Goal: Task Accomplishment & Management: Use online tool/utility

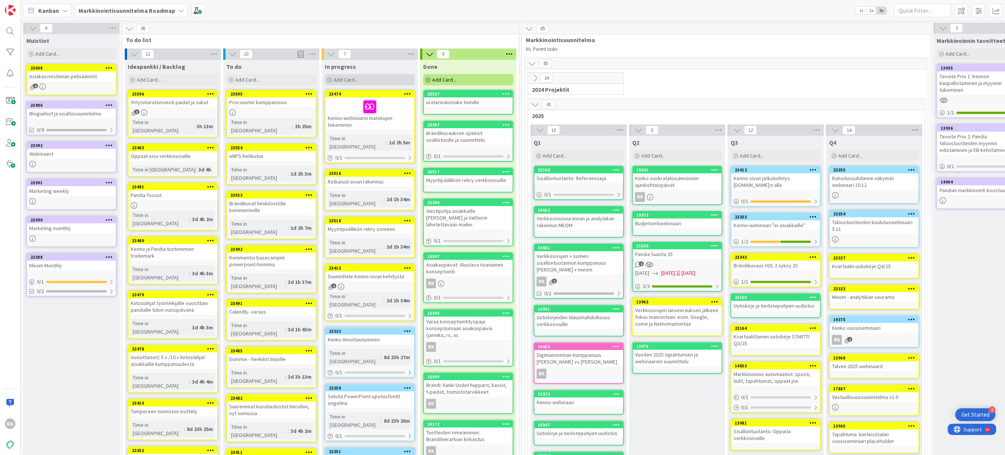
click at [356, 79] on span "Add Card..." at bounding box center [346, 79] width 24 height 7
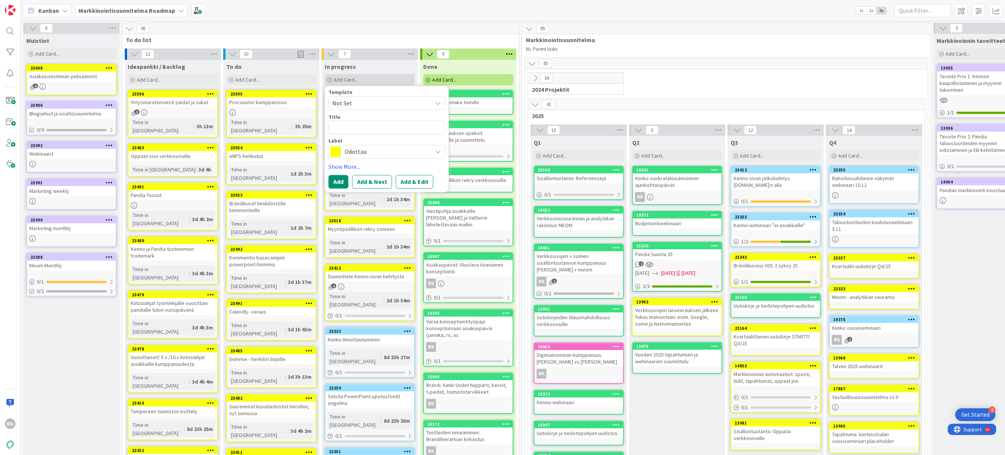
type textarea "x"
type textarea "N"
type textarea "x"
type textarea "NB"
type textarea "x"
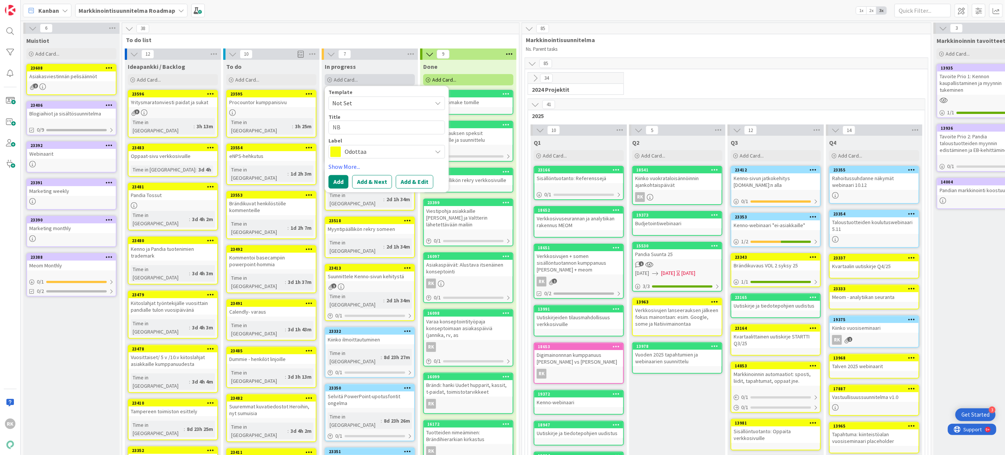
type textarea "NBF"
type textarea "x"
type textarea "NBF-"
type textarea "x"
type textarea "NBF-s"
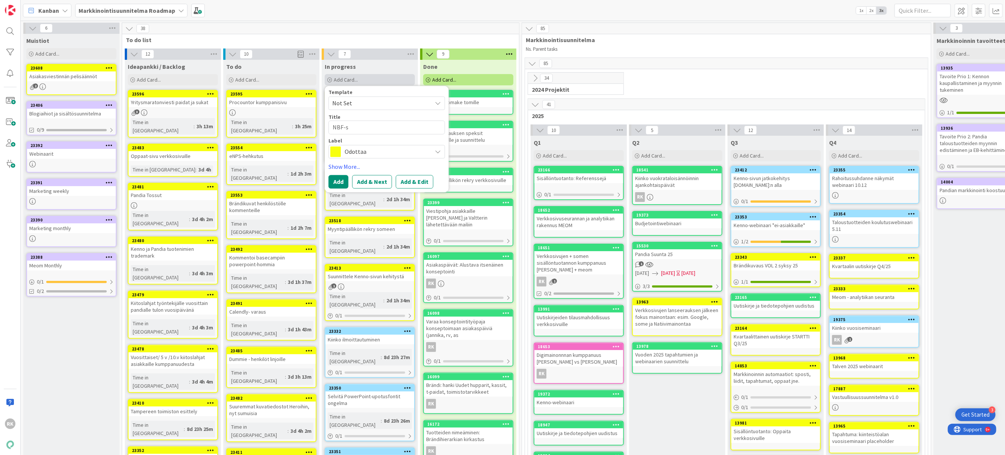
type textarea "x"
type textarea "NBF-som"
type textarea "x"
type textarea "NBF-some"
type textarea "x"
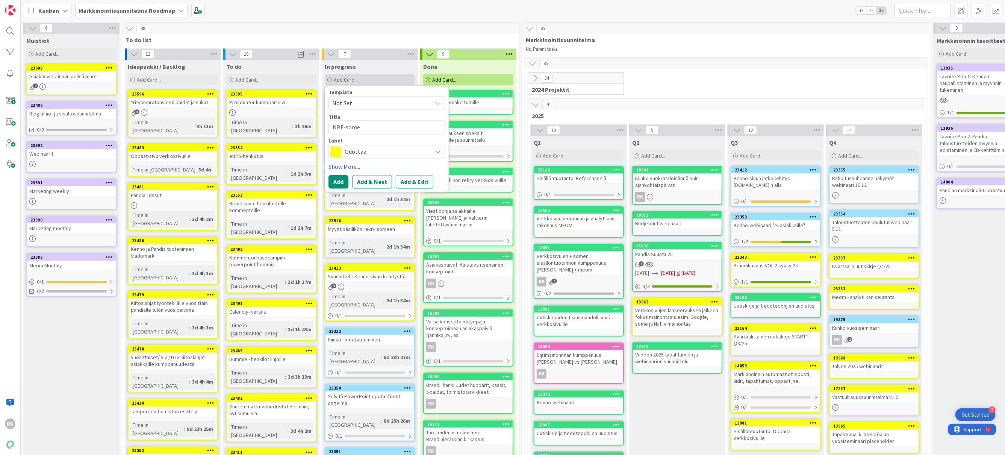
type textarea "NBF-somek"
type textarea "x"
type textarea "NBF-some"
type textarea "x"
type textarea "NBF-somej"
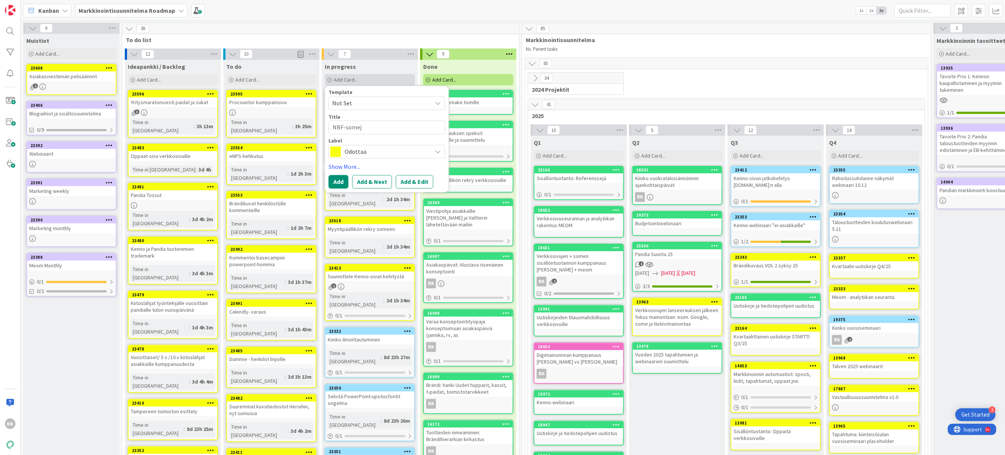
type textarea "x"
type textarea "NBF-someju"
type textarea "x"
type textarea "NBF-somejul"
type textarea "x"
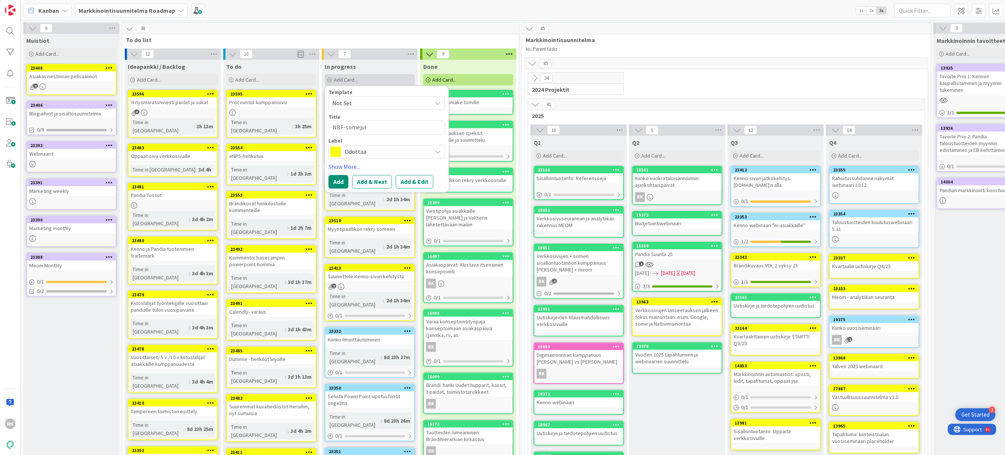
type textarea "NBF-somejulk"
type textarea "x"
type textarea "NBF-somejulka"
type textarea "x"
type textarea "NBF-somejulkai"
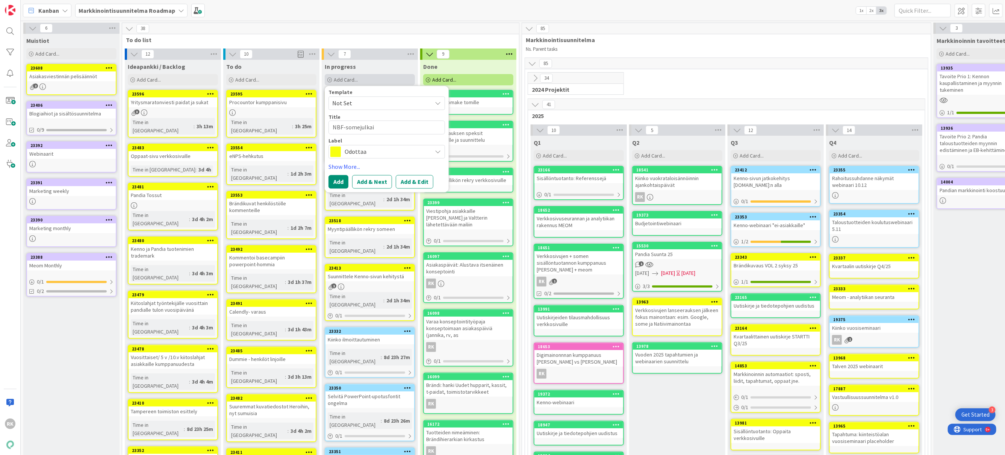
type textarea "x"
type textarea "NBF-somejulkais"
type textarea "x"
type textarea "NBF-somejulkaisu"
click at [334, 185] on button "Add" at bounding box center [339, 182] width 20 height 14
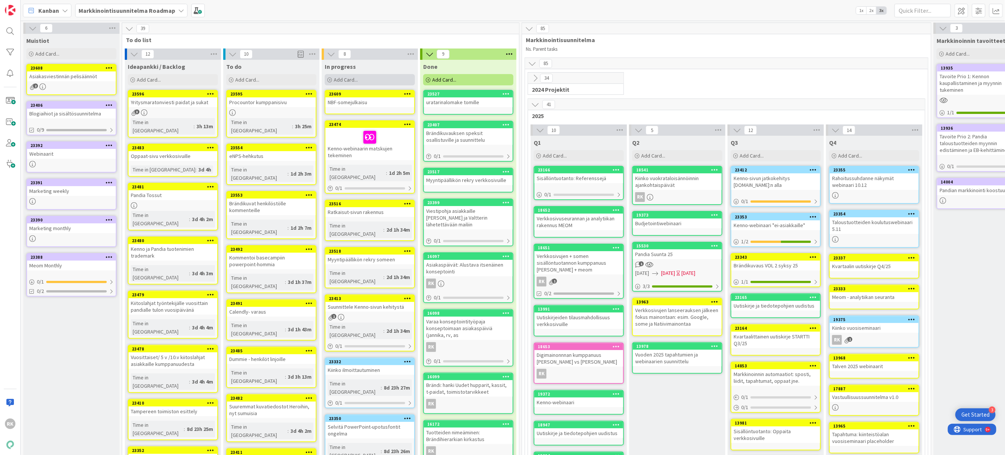
click at [365, 80] on div "Add Card..." at bounding box center [370, 79] width 90 height 11
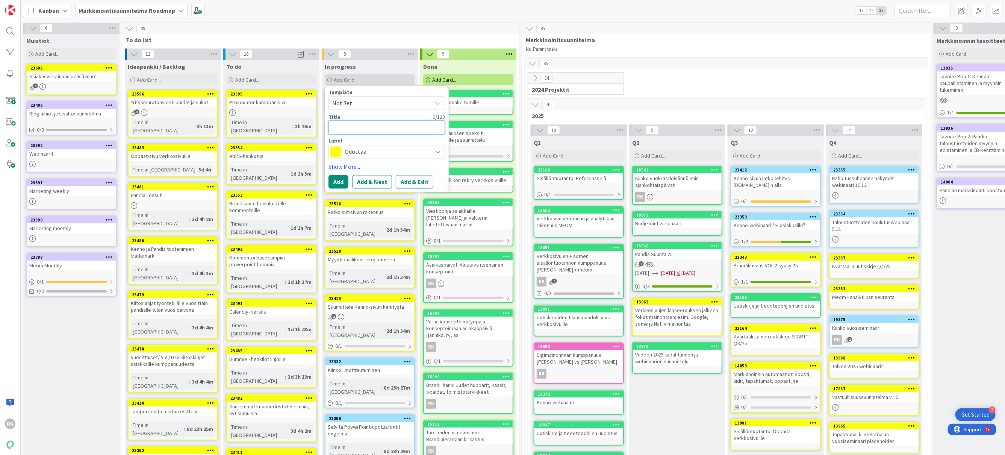
type textarea "x"
type textarea "M"
type textarea "x"
type textarea "Mu"
type textarea "x"
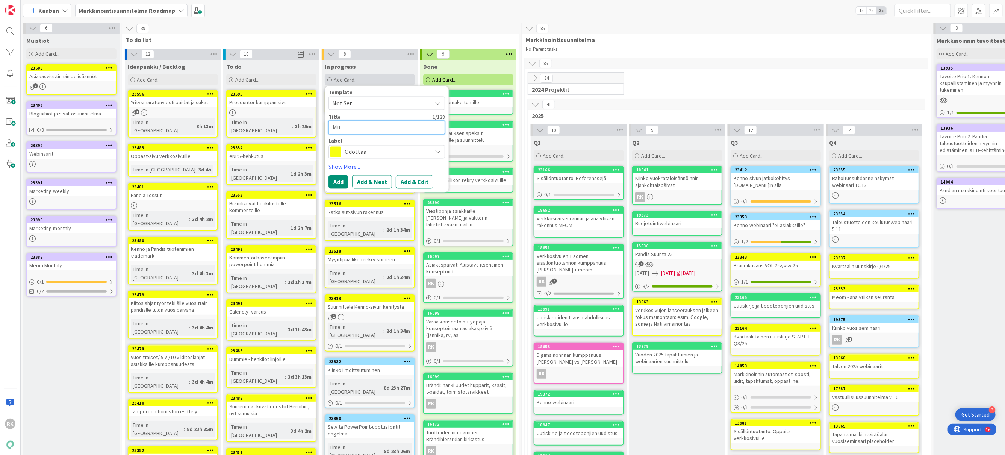
type textarea "Mui"
type textarea "x"
type textarea "Muis"
type textarea "x"
type textarea "Muist"
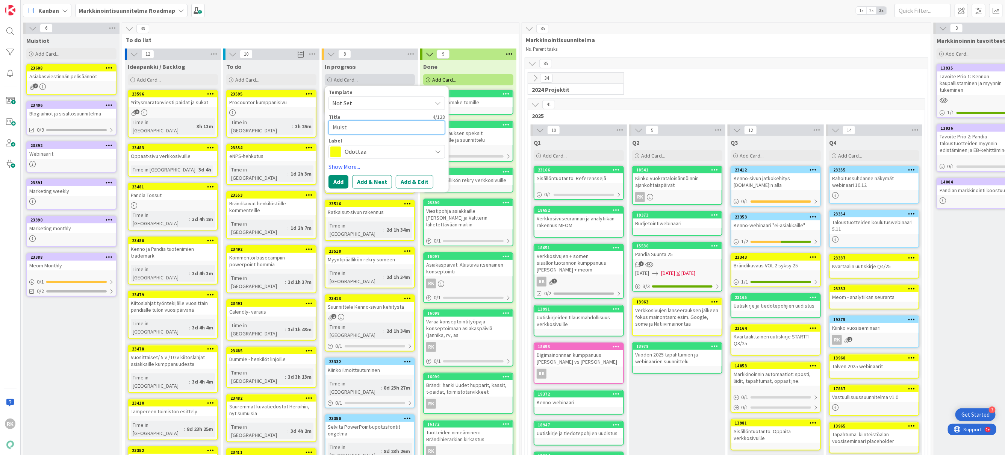
type textarea "x"
type textarea "Muistu"
type textarea "x"
type textarea "Muistut"
type textarea "x"
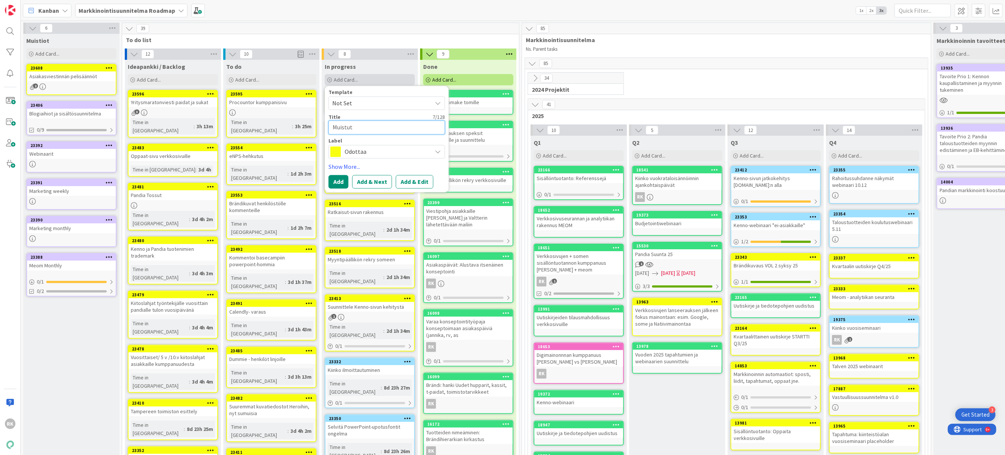
type textarea "Muistutu"
type textarea "x"
type textarea "Muistutus"
type textarea "x"
type textarea "Muistutusk"
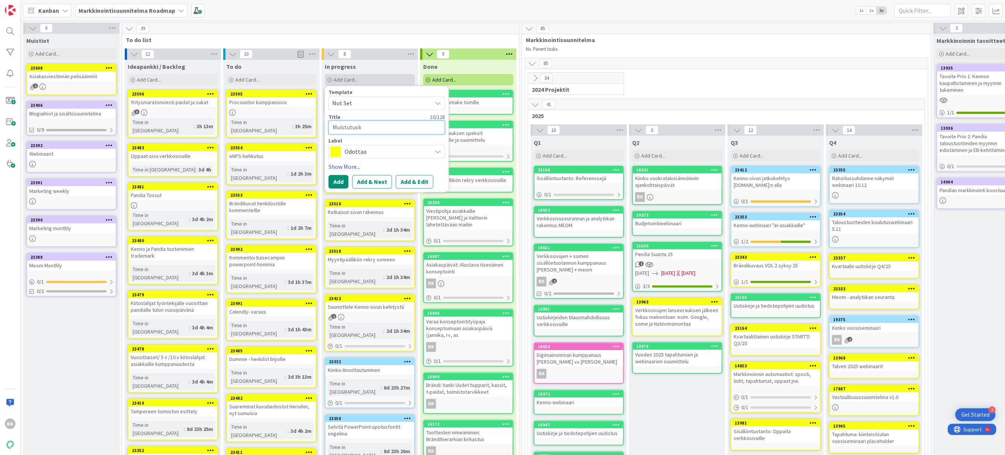
type textarea "x"
type textarea "Muistutusku"
type textarea "x"
type textarea "Muistutuskut"
type textarea "x"
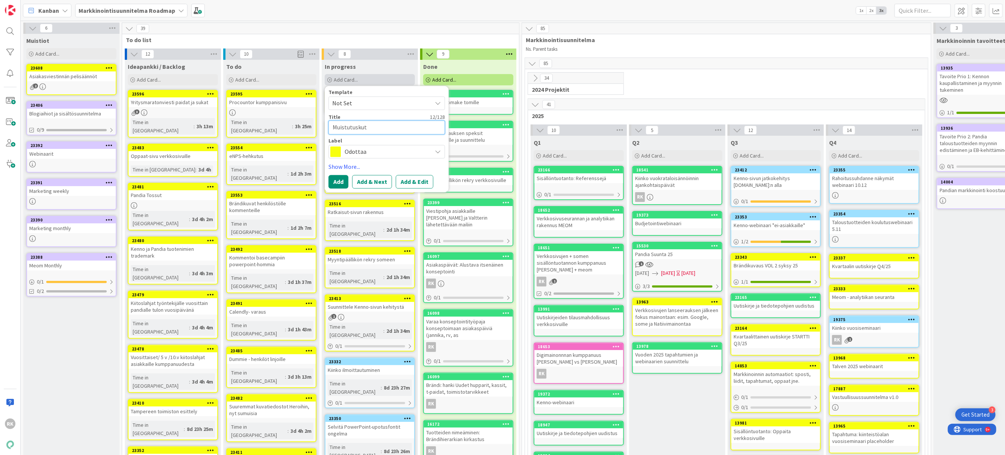
type textarea "Muistutuskuts"
type textarea "x"
type textarea "Muistutuskutsu"
type textarea "x"
type textarea "Muistutuskutsu"
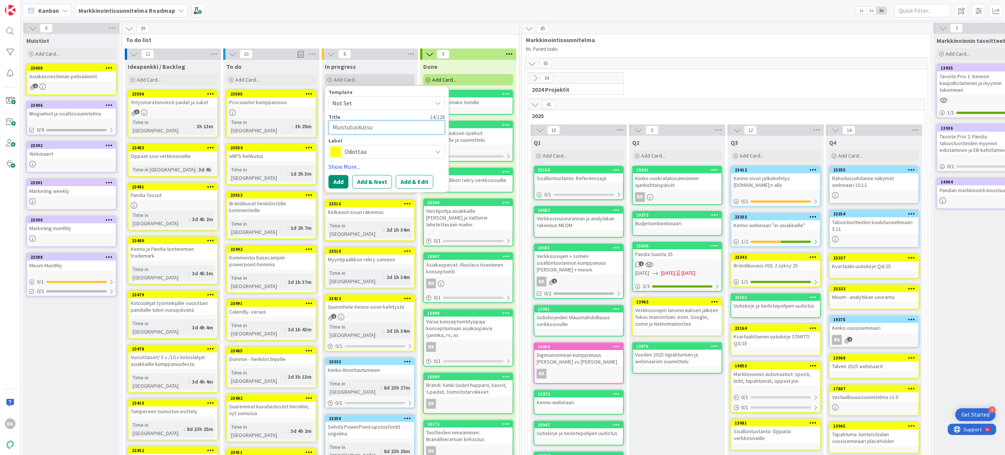
type textarea "x"
type textarea "Muistutuskutsu k"
type textarea "x"
type textarea "Muistutuskutsu"
type textarea "x"
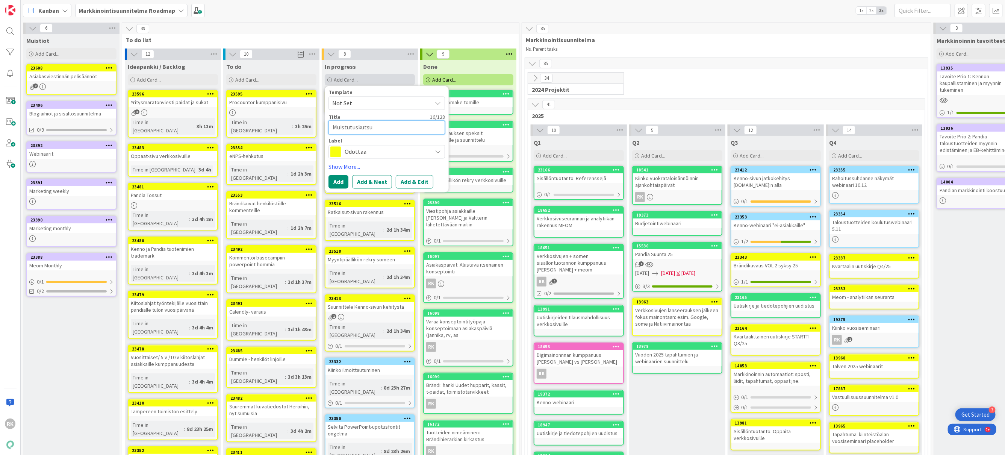
type textarea "Muistutuskutsu v"
type textarea "x"
type textarea "Muistutuskutsu vi"
type textarea "x"
type textarea "Muistutuskutsu vika"
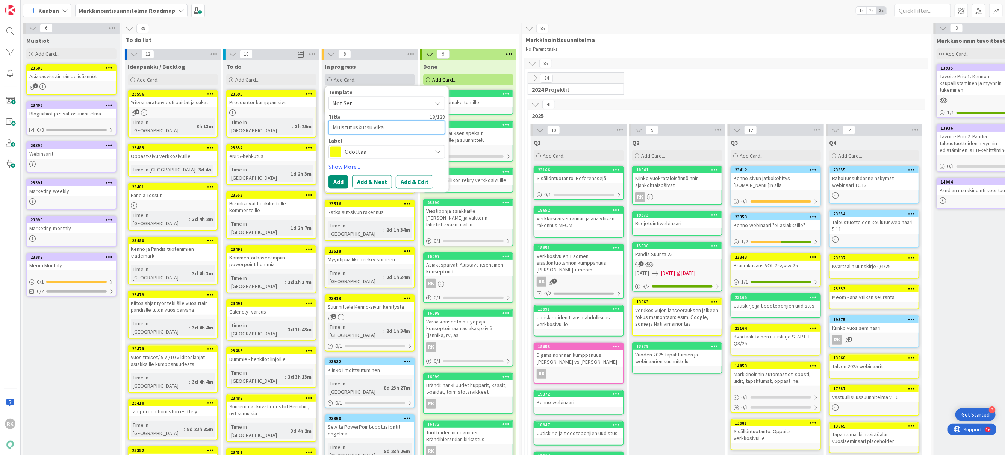
type textarea "x"
type textarea "Muistutuskutsu vikaa"
type textarea "x"
type textarea "Muistutuskutsu vikaa"
type textarea "x"
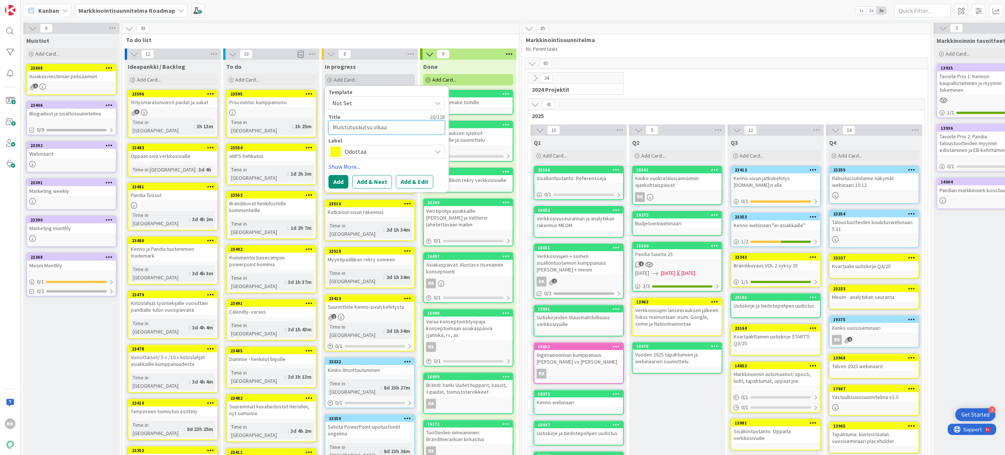
type textarea "Muistutuskutsu vikaa k"
type textarea "x"
type textarea "Muistutuskutsu vikaa ke"
type textarea "x"
type textarea "Muistutuskutsu vikaa ker"
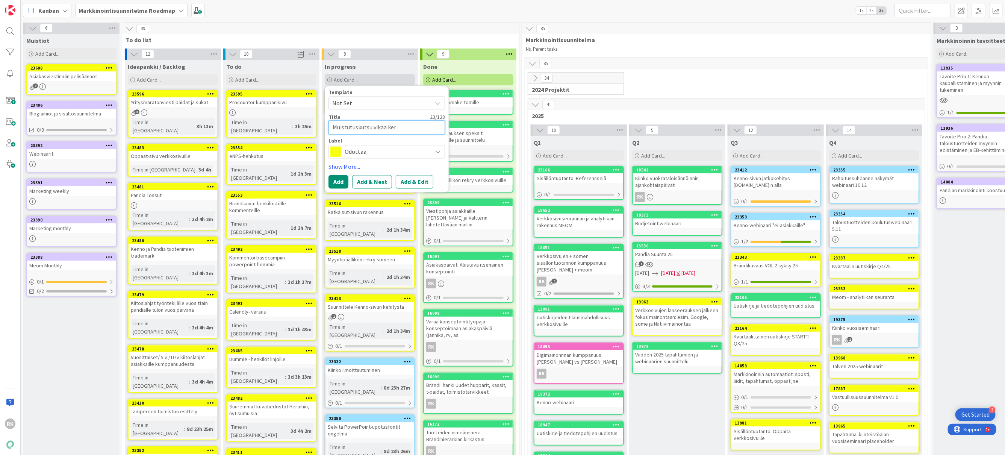
type textarea "x"
type textarea "Muistutuskutsu vikaa kert"
type textarea "x"
type textarea "Muistutuskutsu vikaa kerta"
type textarea "x"
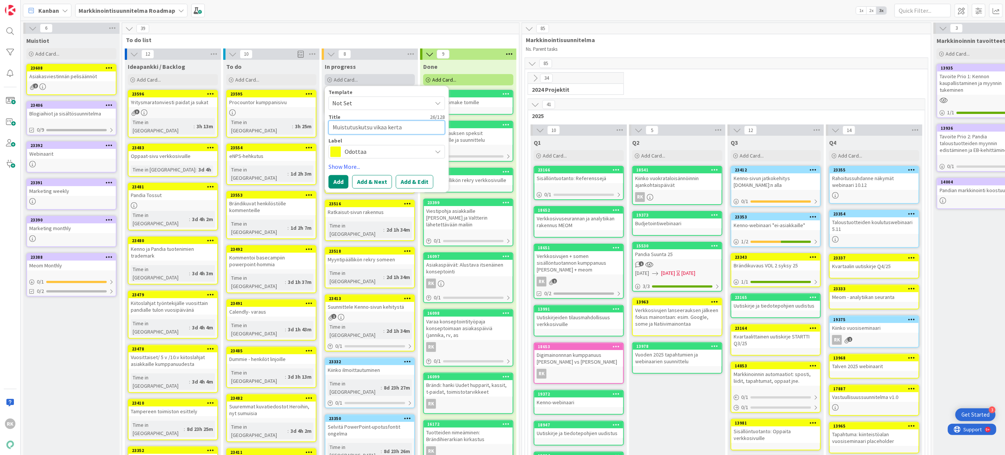
type textarea "Muistutuskutsu vikaa kertaa"
type textarea "x"
type textarea "Muistutuskutsu vikaa kertaa"
type textarea "x"
type textarea "Muistutuskutsu vikaa kertaa w"
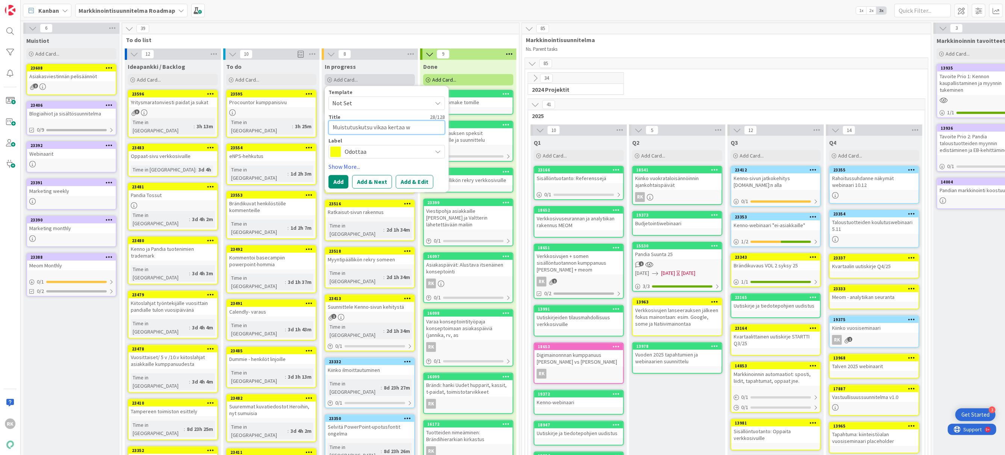
type textarea "x"
type textarea "Muistutuskutsu vikaa kertaa we"
type textarea "x"
type textarea "Muistutuskutsu vikaa kertaa web"
type textarea "x"
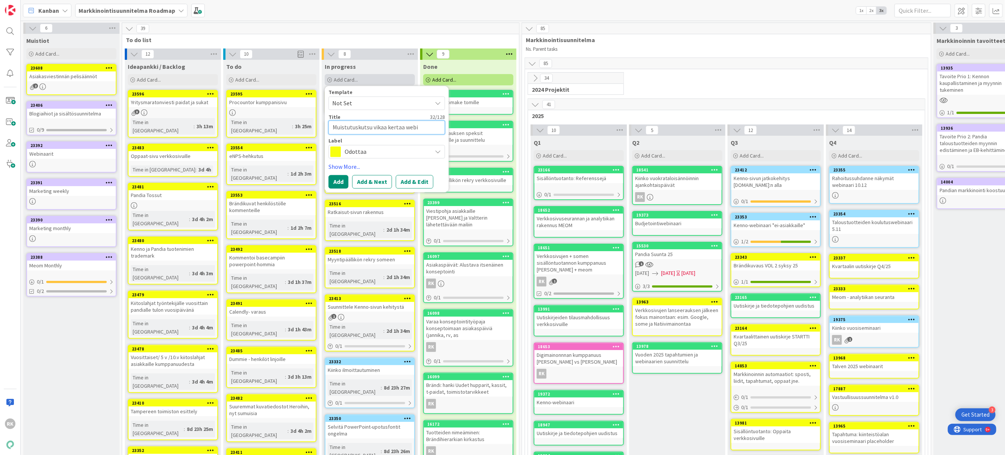
type textarea "Muistutuskutsu vikaa kertaa webin"
type textarea "x"
type textarea "Muistutuskutsu vikaa kertaa webina"
type textarea "x"
type textarea "Muistutuskutsu vikaa kertaa webinaa"
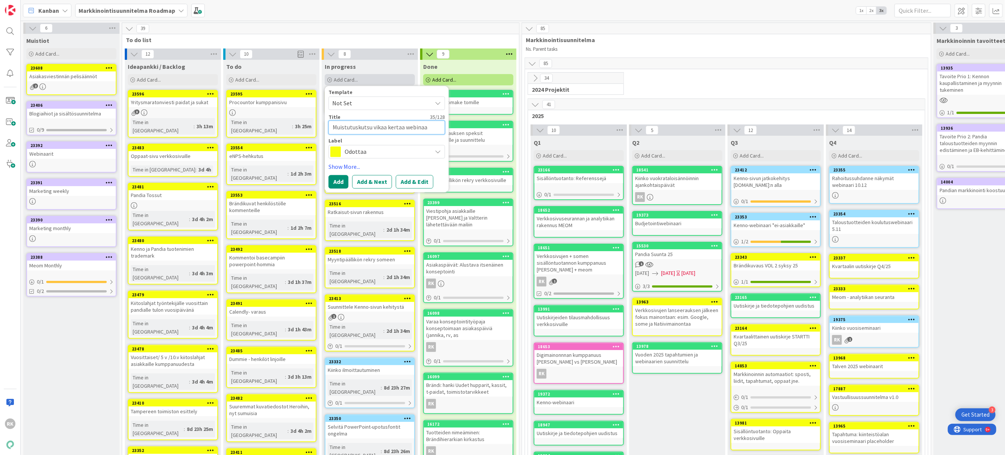
type textarea "x"
type textarea "Muistutuskutsu vikaa kertaa webinaar"
type textarea "x"
type textarea "Muistutuskutsu vikaa kertaa webinaari"
type textarea "x"
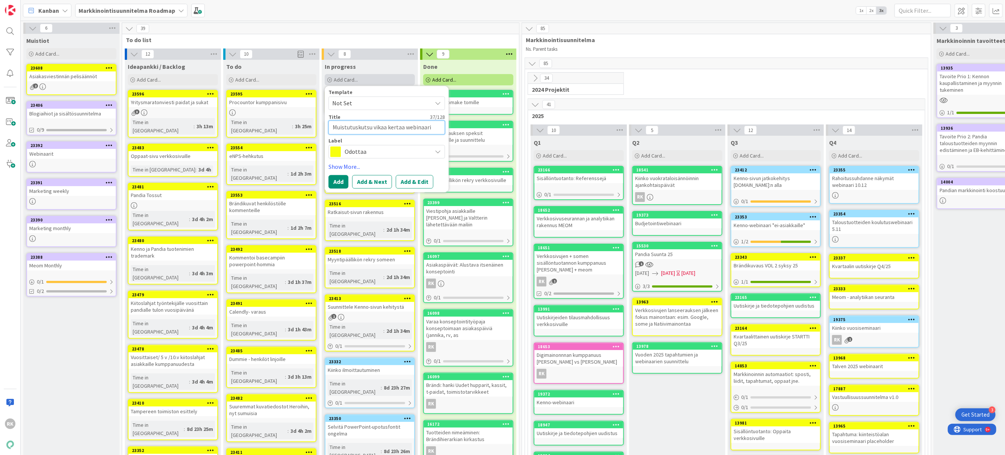
type textarea "Muistutuskutsu vikaa kertaa webinaarii"
type textarea "x"
type textarea "Muistutuskutsu vikaa kertaa webinaariin"
click at [337, 177] on button "Add" at bounding box center [339, 182] width 20 height 14
